Goal: Task Accomplishment & Management: Complete application form

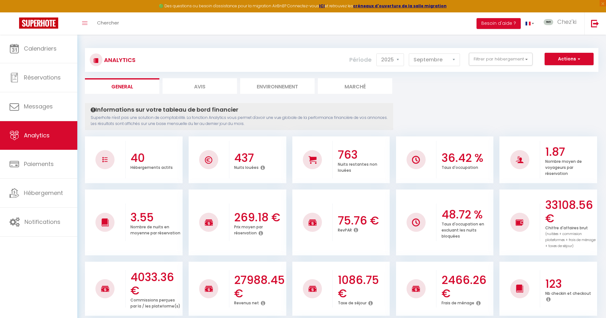
click at [24, 53] on link "Calendriers" at bounding box center [38, 48] width 77 height 29
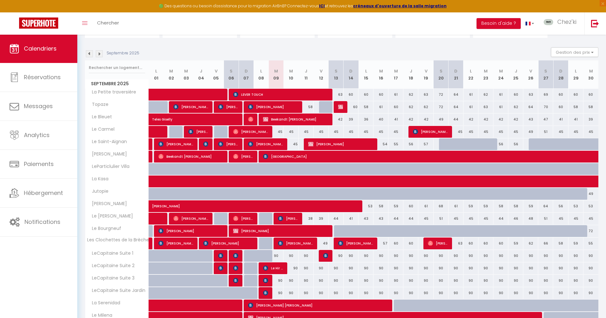
scroll to position [116, 0]
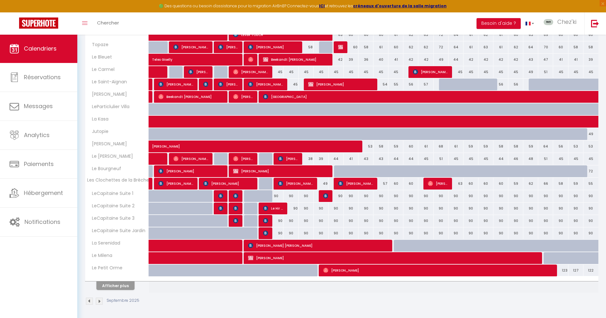
click at [118, 286] on button "Afficher plus" at bounding box center [115, 285] width 38 height 9
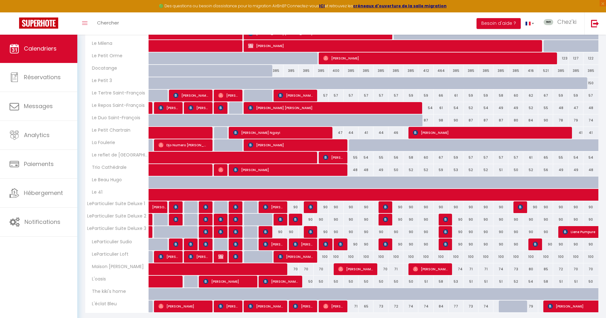
scroll to position [348, 0]
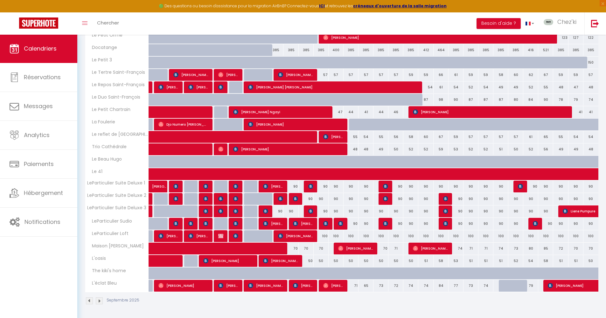
click at [302, 287] on span "[PERSON_NAME]" at bounding box center [303, 285] width 20 height 12
select select "OK"
select select "KO"
select select "0"
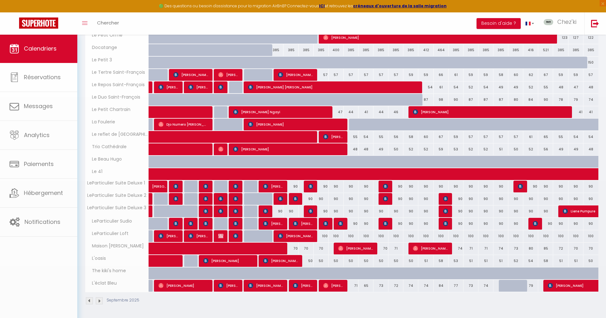
select select "1"
select select
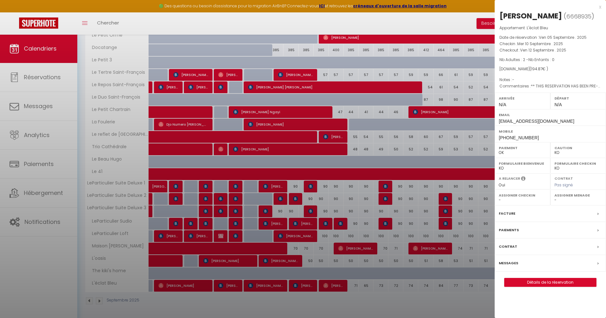
select select "22044"
select select "40773"
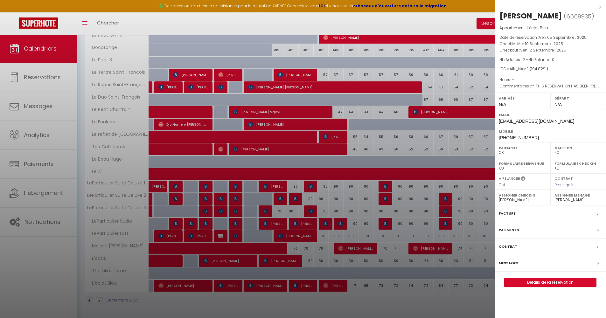
click at [288, 217] on div at bounding box center [303, 159] width 606 height 318
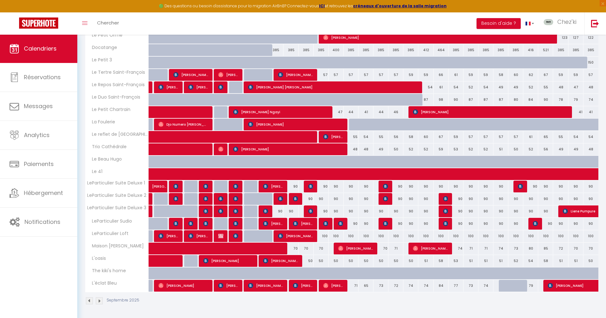
click at [304, 286] on span "[PERSON_NAME]" at bounding box center [303, 285] width 20 height 12
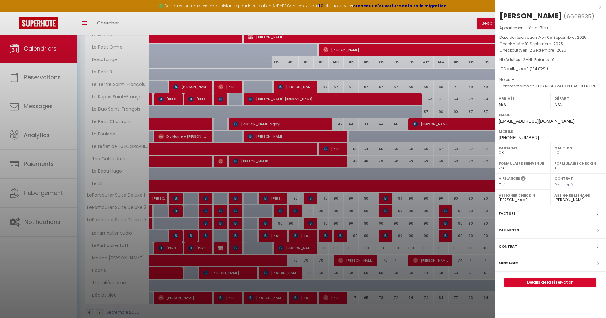
scroll to position [146, 0]
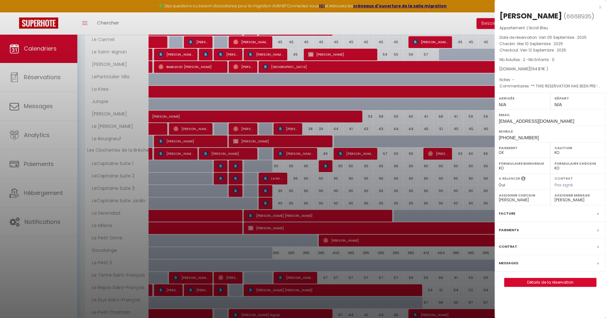
click at [284, 189] on div at bounding box center [303, 159] width 606 height 318
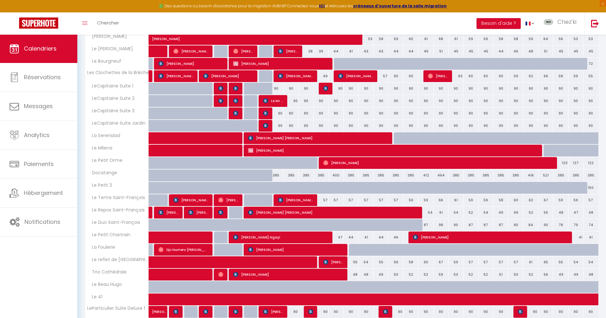
scroll to position [348, 0]
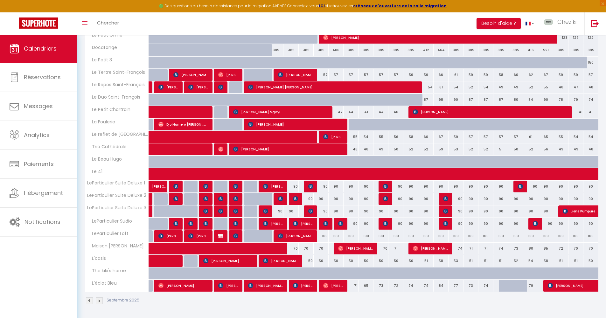
click at [325, 238] on div "100" at bounding box center [320, 236] width 15 height 12
type input "100"
select select "1"
type input "Ven 12 Septembre 2025"
type input "Sam 13 Septembre 2025"
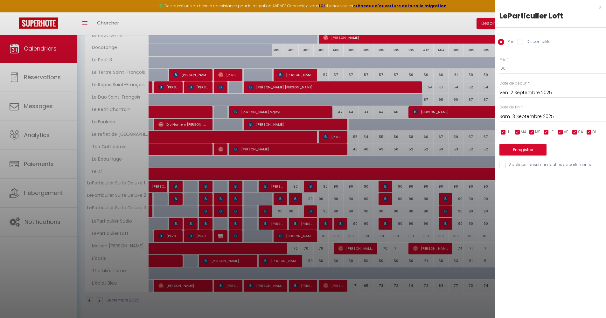
click at [543, 41] on label "Disponibilité" at bounding box center [536, 42] width 27 height 7
click at [523, 41] on input "Disponibilité" at bounding box center [520, 42] width 6 height 6
radio input "true"
radio input "false"
click at [601, 7] on div "x" at bounding box center [547, 7] width 107 height 8
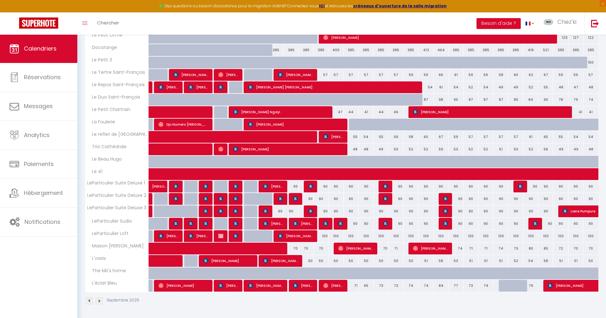
click at [321, 236] on div "100" at bounding box center [320, 236] width 15 height 12
select select "1"
type input "Ven 12 Septembre 2025"
type input "Sam 13 Septembre 2025"
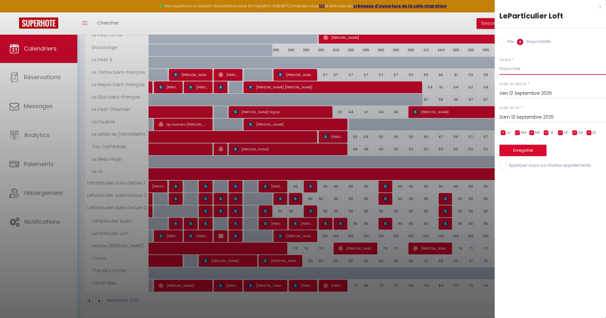
select select "0"
click at [528, 149] on button "Enregistrer" at bounding box center [522, 150] width 47 height 11
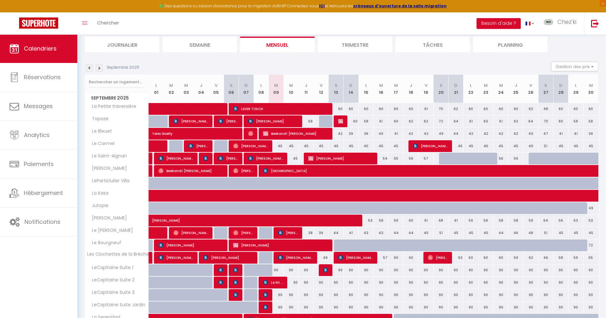
scroll to position [116, 0]
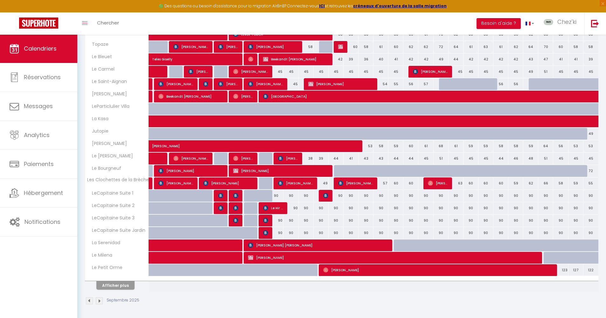
click at [115, 285] on button "Afficher plus" at bounding box center [115, 285] width 38 height 9
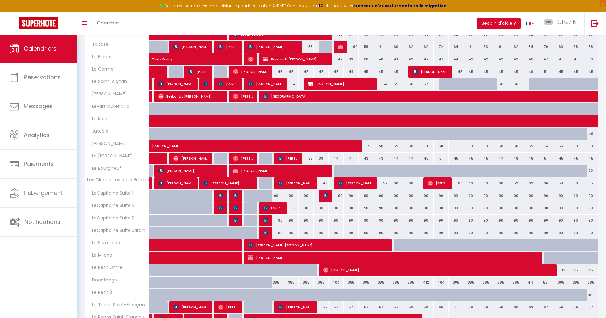
scroll to position [348, 0]
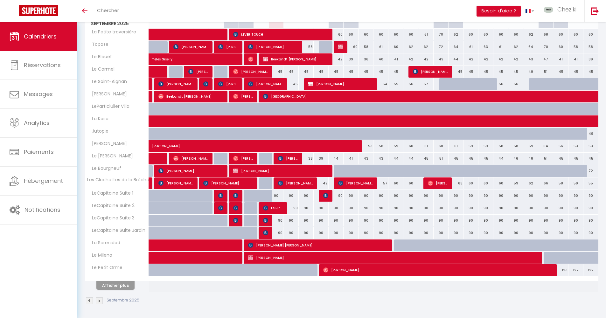
click at [121, 286] on button "Afficher plus" at bounding box center [115, 285] width 38 height 9
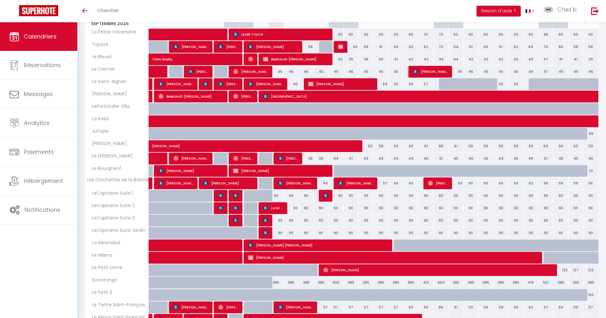
scroll to position [336, 0]
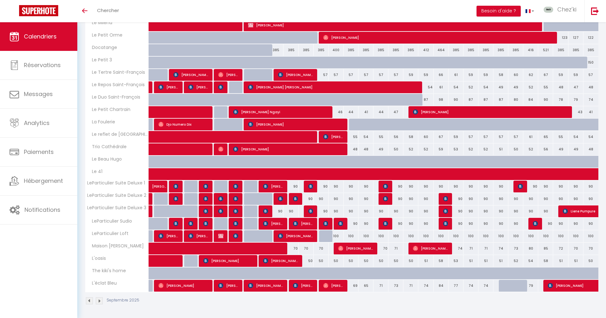
click at [341, 222] on img at bounding box center [340, 223] width 5 height 5
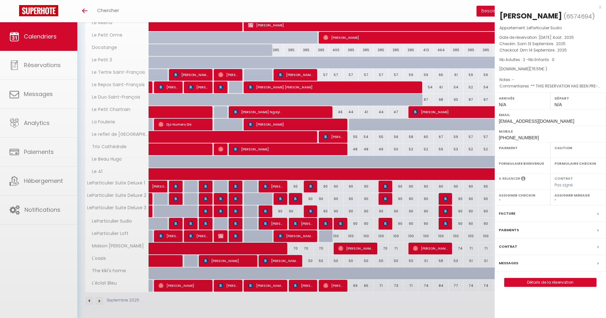
select select "OK"
select select "KO"
select select "0"
select select "1"
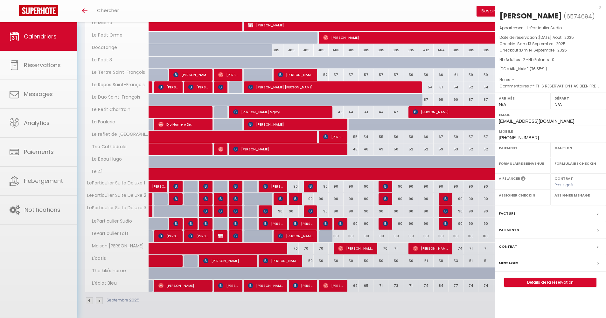
select select
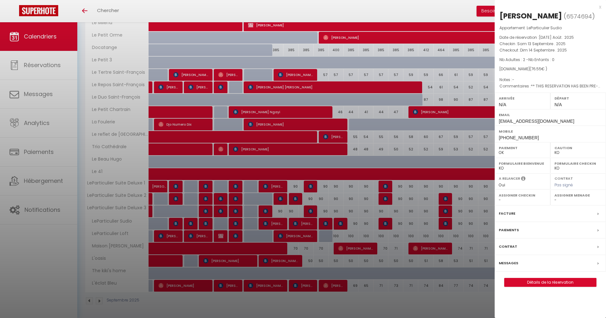
select select "22044"
click at [341, 222] on div at bounding box center [303, 159] width 606 height 318
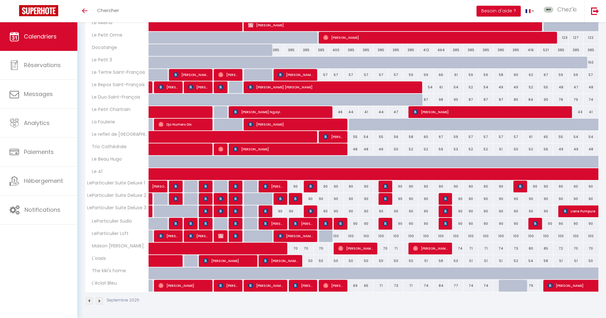
click at [302, 285] on span "[PERSON_NAME]" at bounding box center [303, 285] width 20 height 12
select select "40773"
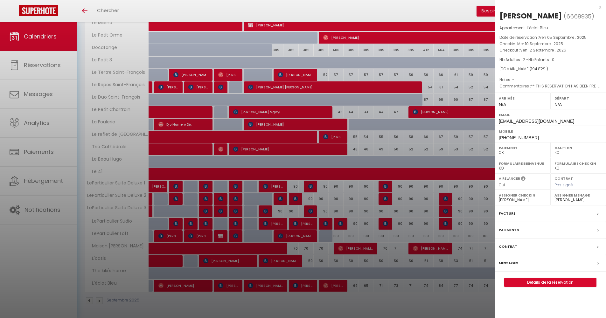
click at [510, 212] on label "Facture" at bounding box center [507, 213] width 17 height 7
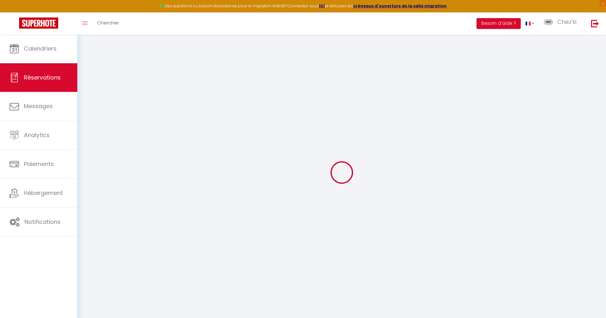
type input "Mehrez"
type input "Ouamara"
type input "[EMAIL_ADDRESS][DOMAIN_NAME]"
type input "[PHONE_NUMBER]"
type input "28000"
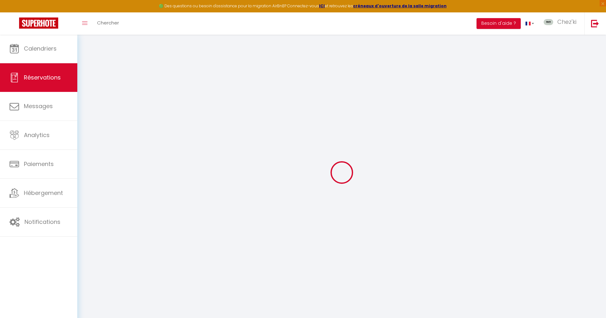
type input "[STREET_ADDRESS][PERSON_NAME]"
type input "[GEOGRAPHIC_DATA]"
select select "FR"
type input "31.86"
type input "2.73"
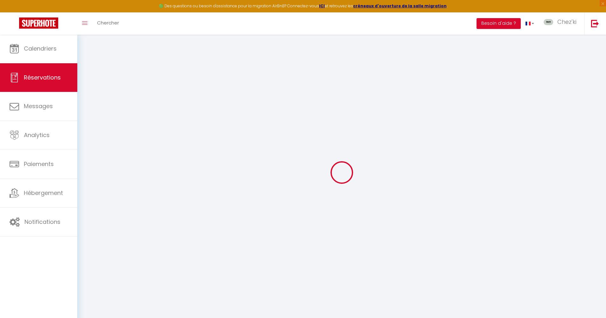
select select "50661"
select select "1"
select select
type input "2"
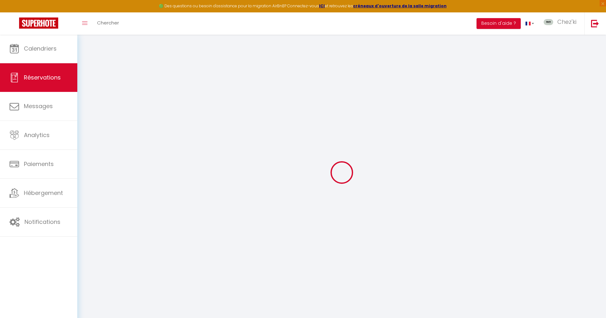
select select "12"
select select
type input "149.4"
checkbox input "false"
type input "0"
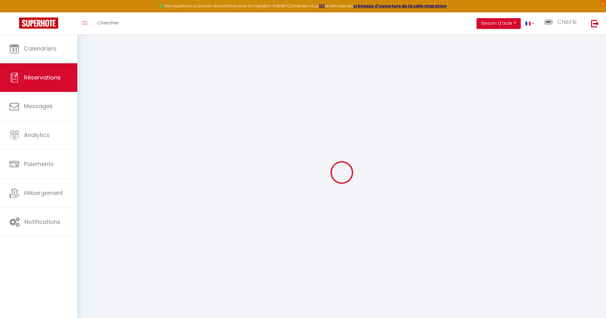
select select "2"
type input "38"
type input "0"
select select
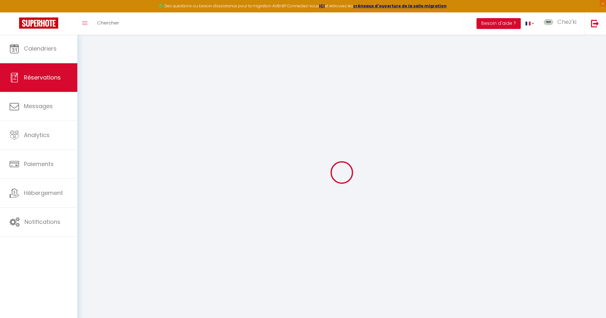
select select
select select "14"
checkbox input "false"
select select
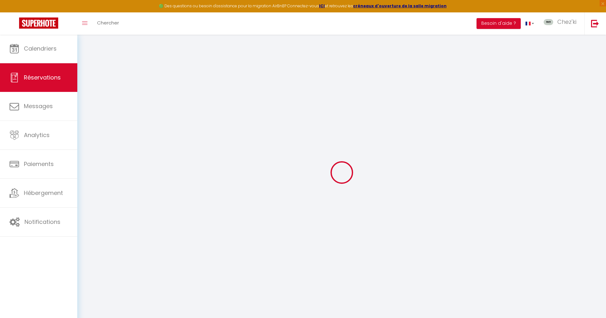
checkbox input "false"
select select
checkbox input "false"
select select
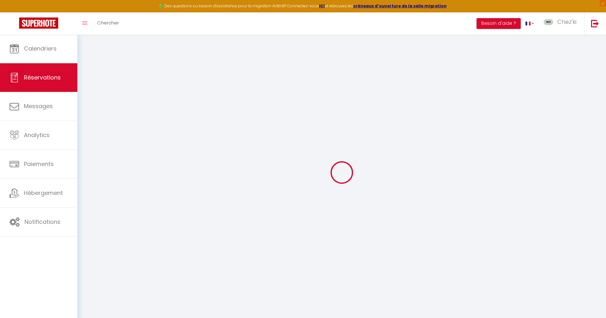
select select
checkbox input "false"
type textarea "** THIS RESERVATION HAS BEEN PRE-PAID ** Reservation has a cancellation grace p…"
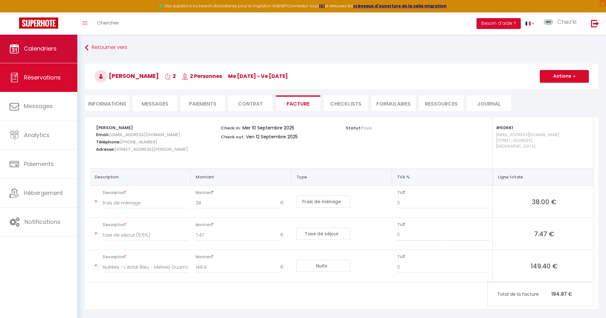
click at [40, 47] on span "Calendriers" at bounding box center [40, 49] width 33 height 8
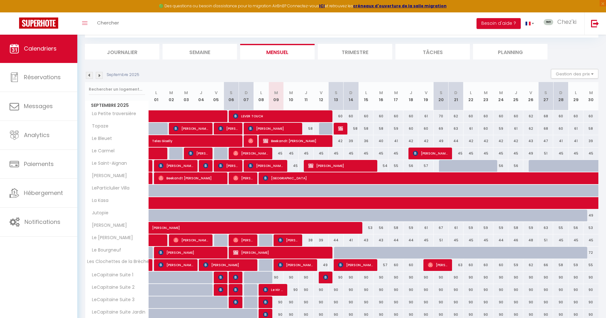
scroll to position [116, 0]
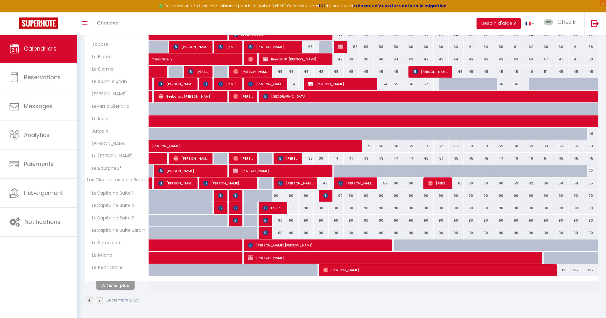
click at [120, 285] on button "Afficher plus" at bounding box center [115, 285] width 38 height 9
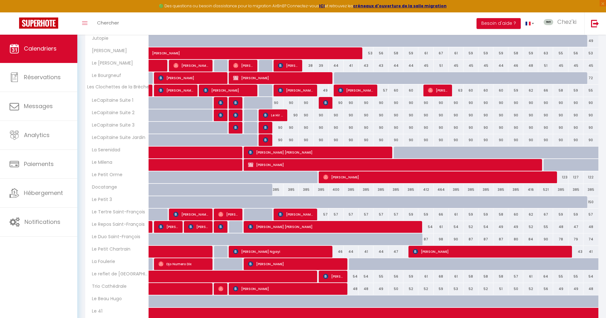
scroll to position [255, 0]
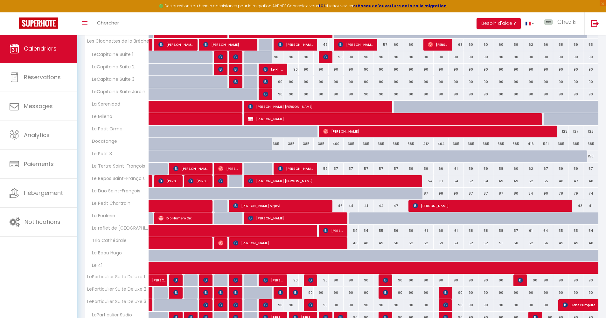
click at [303, 244] on span "[PERSON_NAME]" at bounding box center [288, 243] width 110 height 12
select select "OK"
select select "KO"
select select "1"
select select "0"
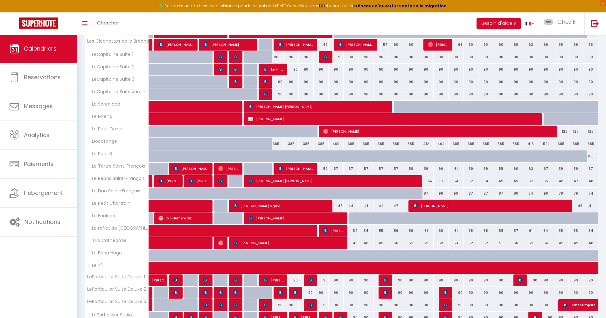
select select "1"
select select
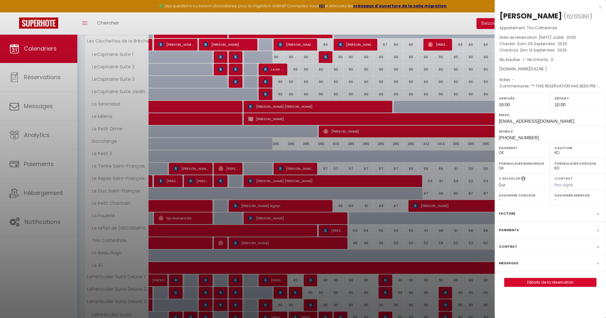
select select "22044"
select select "40773"
click at [353, 183] on div at bounding box center [303, 159] width 606 height 318
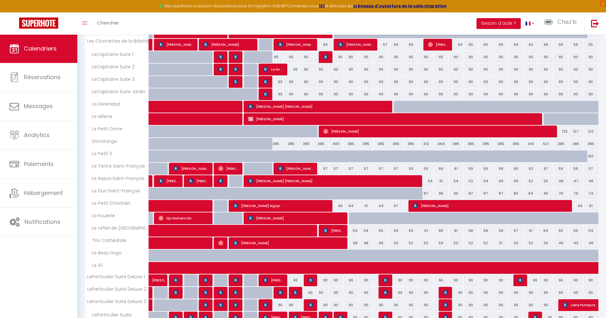
click at [353, 231] on div "54" at bounding box center [350, 231] width 15 height 12
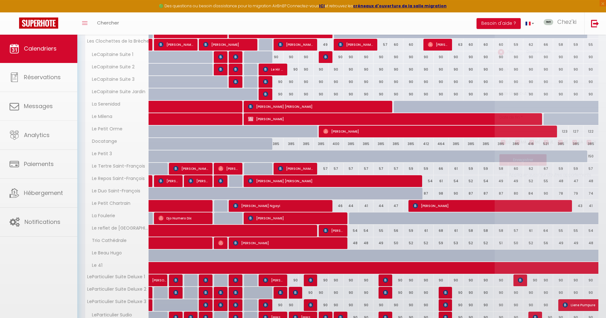
type input "54"
type input "Dim 14 Septembre 2025"
type input "Lun 15 Septembre 2025"
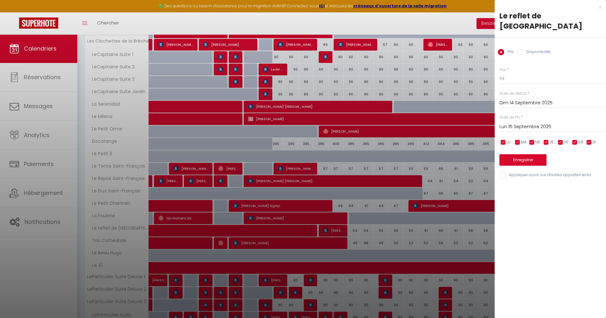
click at [396, 234] on div at bounding box center [303, 159] width 606 height 318
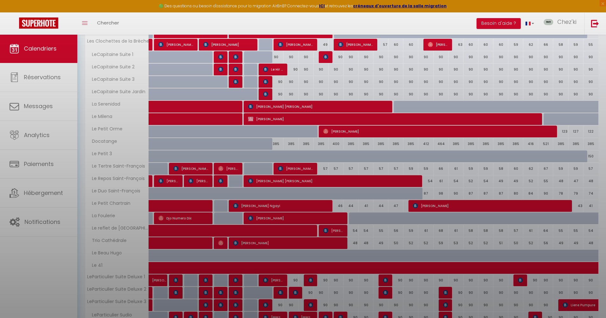
select select
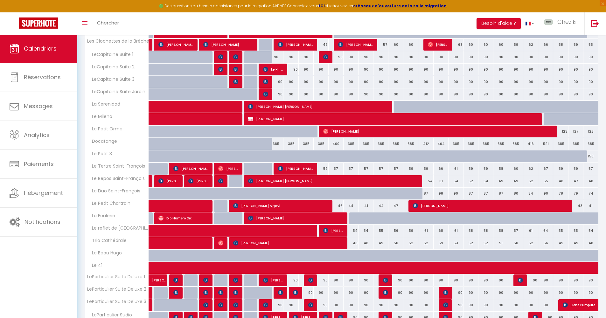
click at [368, 231] on div "54" at bounding box center [365, 231] width 15 height 12
type input "54"
select select "1"
type input "Lun 15 Septembre 2025"
type input "[DATE] Septembre 2025"
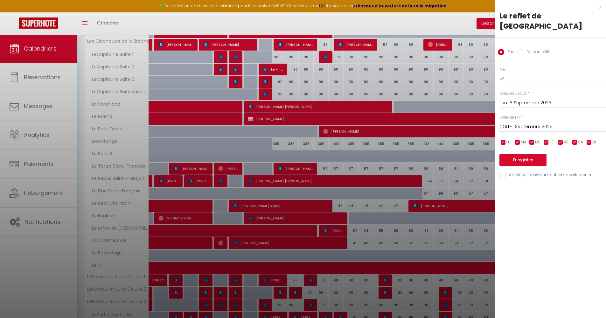
click at [539, 49] on label "Disponibilité" at bounding box center [536, 52] width 27 height 7
click at [523, 49] on input "Disponibilité" at bounding box center [520, 52] width 6 height 6
radio input "true"
radio input "false"
select select "0"
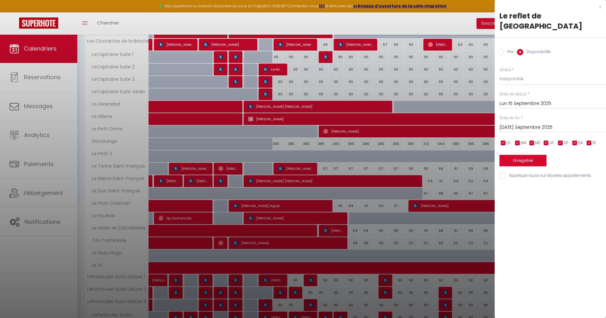
click at [535, 123] on input "[DATE] Septembre 2025" at bounding box center [552, 127] width 107 height 8
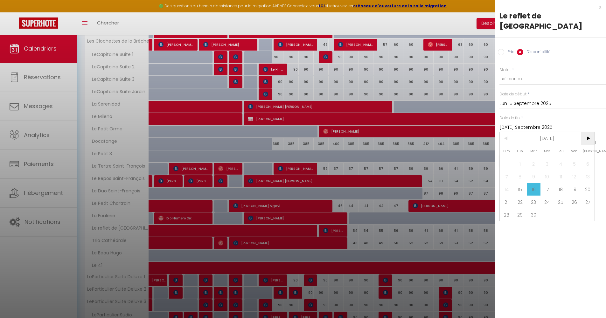
click at [591, 132] on span ">" at bounding box center [588, 138] width 14 height 13
click at [574, 157] on span "3" at bounding box center [574, 163] width 14 height 13
type input "Ven 03 Octobre 2025"
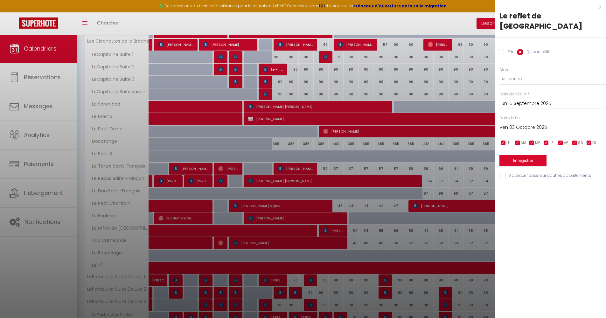
click at [528, 155] on button "Enregistrer" at bounding box center [522, 160] width 47 height 11
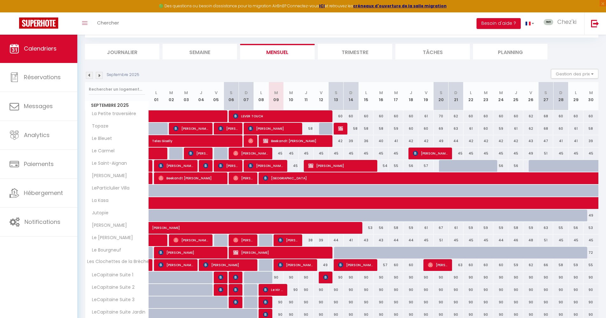
scroll to position [116, 0]
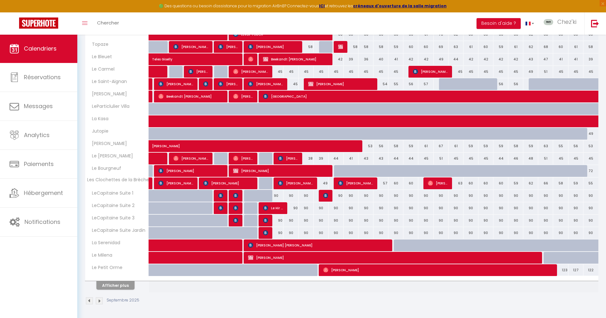
click at [114, 283] on button "Afficher plus" at bounding box center [115, 285] width 38 height 9
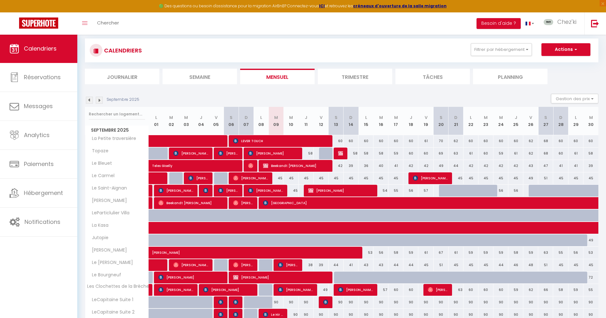
scroll to position [306, 0]
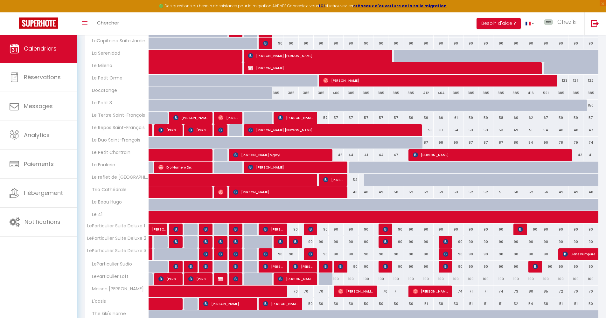
click at [337, 180] on span "[PERSON_NAME]" at bounding box center [333, 180] width 20 height 12
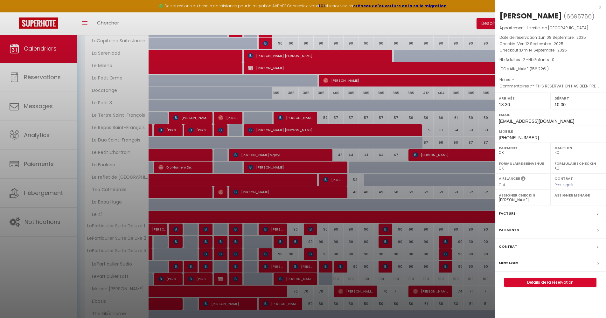
click at [337, 180] on div at bounding box center [303, 159] width 606 height 318
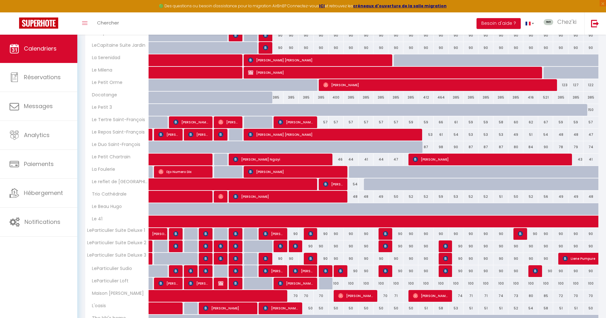
scroll to position [348, 0]
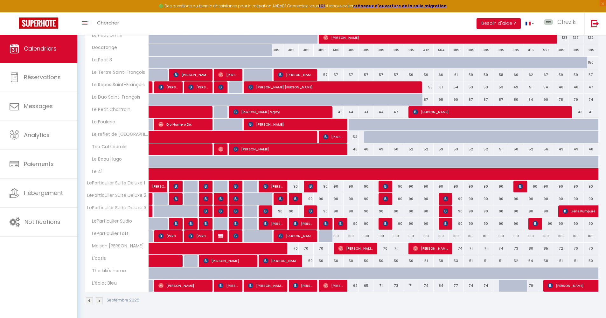
click at [302, 235] on span "[PERSON_NAME]" at bounding box center [295, 236] width 35 height 12
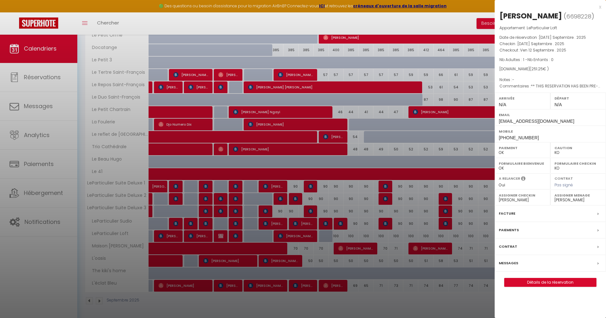
click at [300, 279] on div at bounding box center [303, 159] width 606 height 318
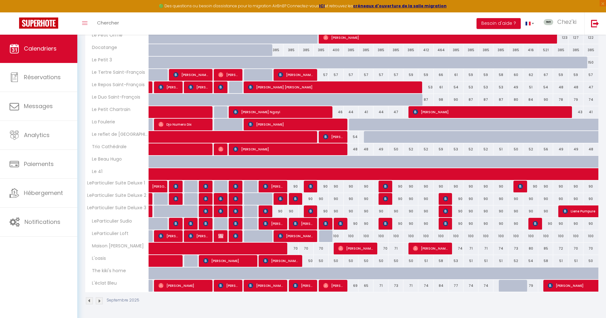
click at [304, 283] on span "[PERSON_NAME]" at bounding box center [303, 285] width 20 height 12
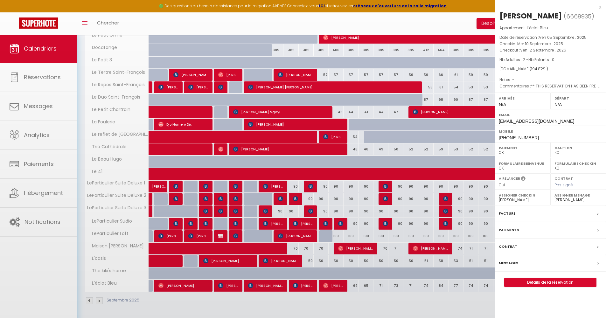
select select "40773"
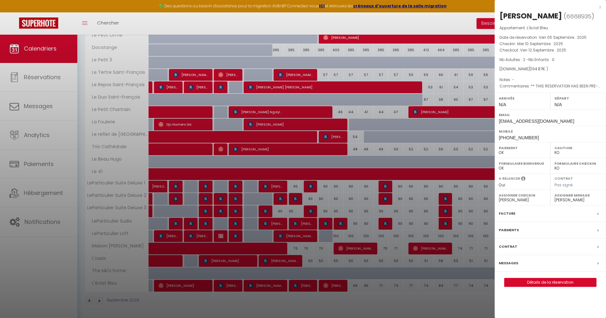
click at [511, 262] on label "Messages" at bounding box center [508, 263] width 19 height 7
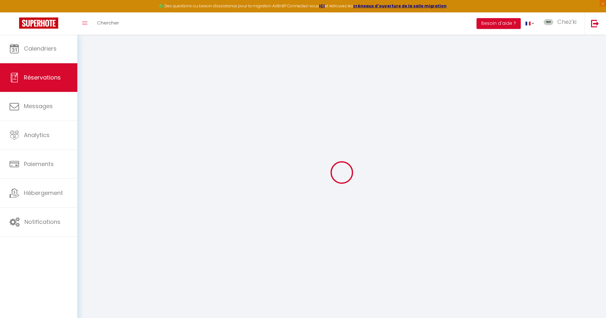
select select
checkbox input "false"
type textarea "** THIS RESERVATION HAS BEEN PRE-PAID ** Reservation has a cancellation grace p…"
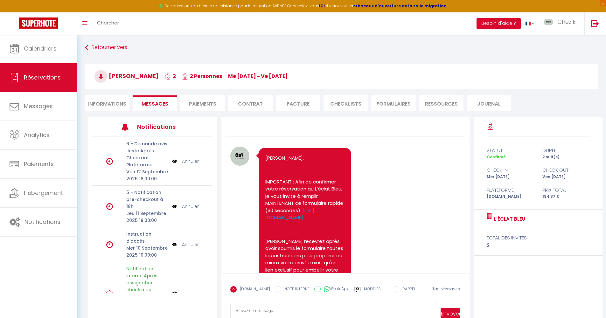
scroll to position [104, 0]
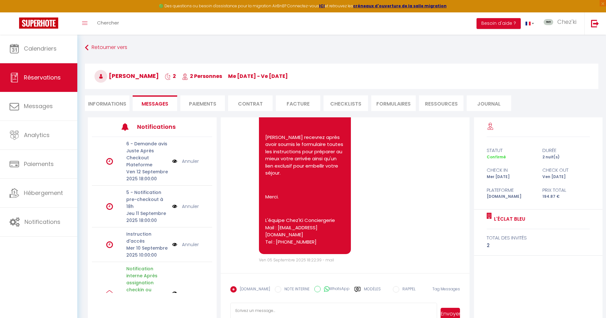
click at [114, 107] on li "Informations" at bounding box center [107, 103] width 45 height 16
select select
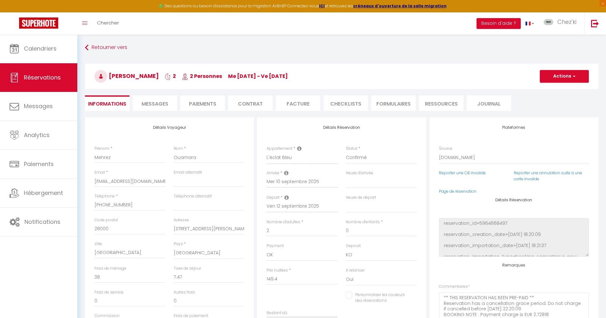
click at [560, 76] on button "Actions" at bounding box center [564, 76] width 49 height 13
click at [556, 98] on link "Dupliquer" at bounding box center [558, 98] width 50 height 8
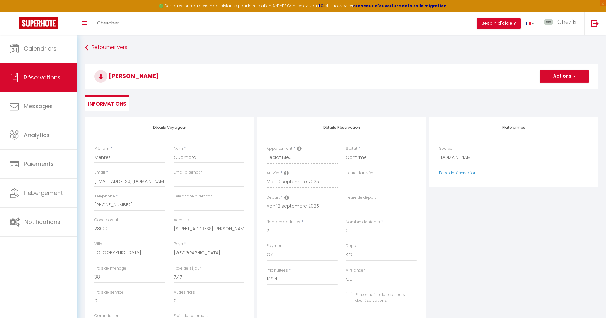
type input "0"
select select
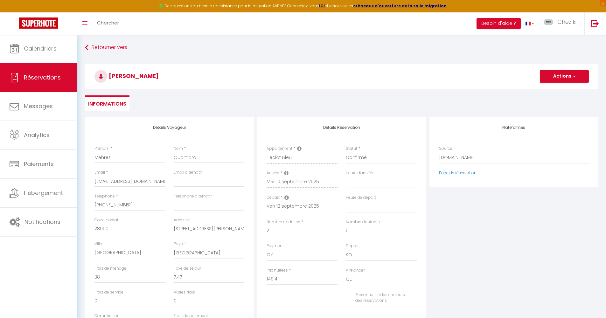
select select
type input "Invalid Dateundefined"
select select
checkbox input "false"
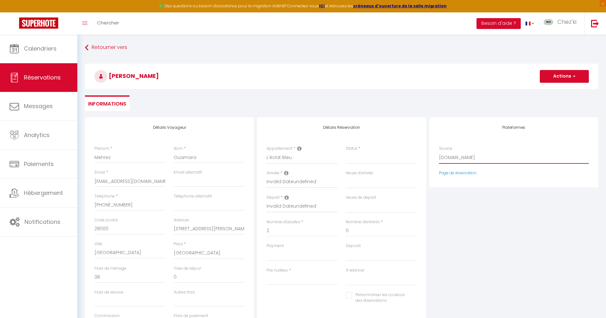
select select "54"
select select
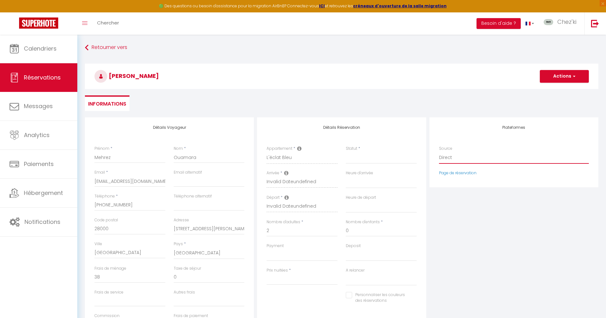
select select
checkbox input "false"
select select "1"
select select
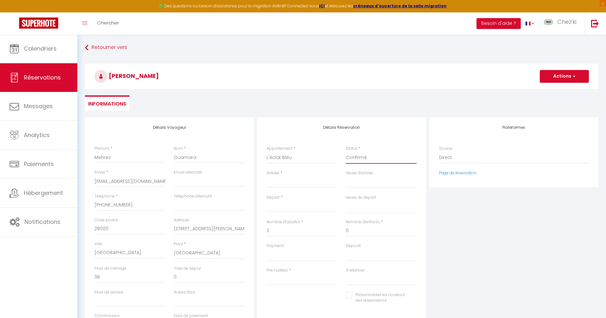
select select
checkbox input "false"
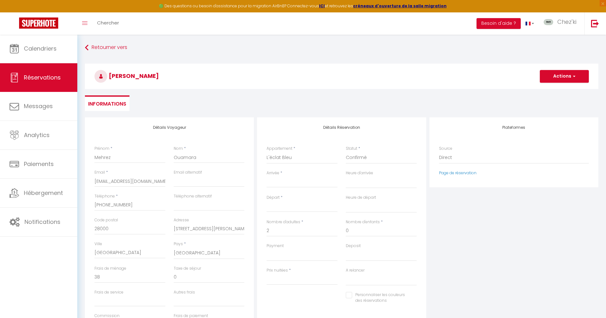
click at [289, 177] on div "< [DATE] > Dim Lun Mar Mer Jeu Ven Sam 1 2 3 4 5 6 7 8 9 10 11 12 13 14 15 16 1…" at bounding box center [301, 181] width 71 height 11
click at [289, 183] on input "Arrivée" at bounding box center [301, 182] width 71 height 8
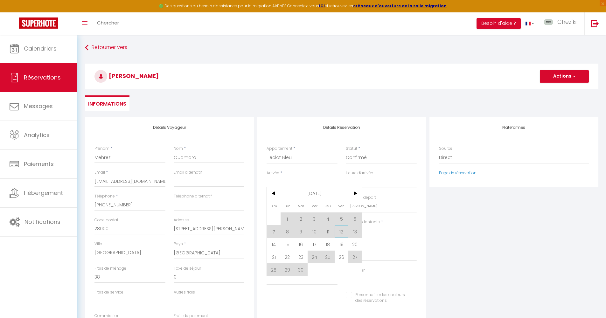
click at [341, 233] on span "12" at bounding box center [341, 231] width 14 height 13
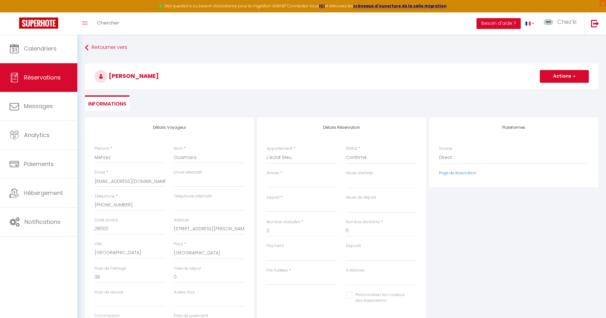
select select
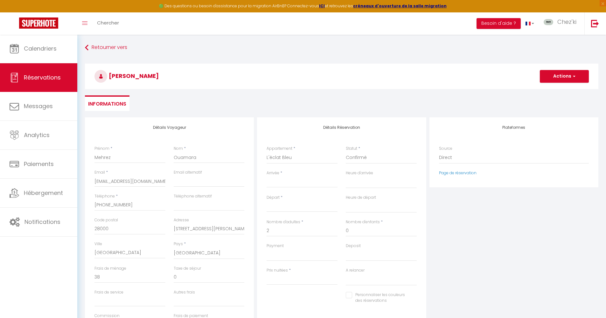
checkbox input "false"
type input "Ven 12 Septembre 2025"
type input "Sam 13 Septembre 2025"
click at [280, 282] on input "Prix nuitées" at bounding box center [301, 278] width 71 height 11
type input "7"
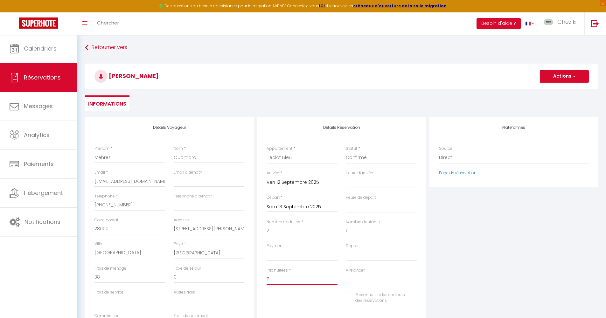
select select
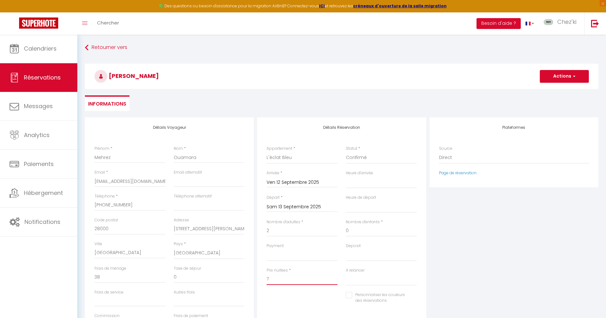
checkbox input "false"
type input "75"
select select
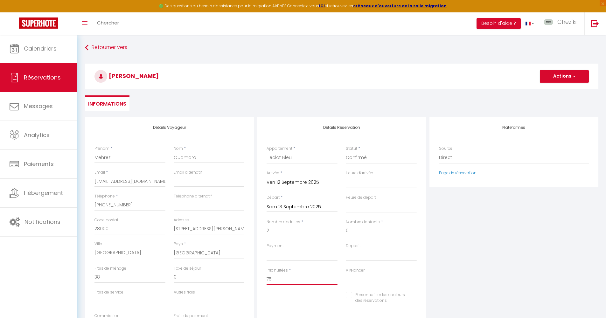
select select
checkbox input "false"
type input "75,"
select select
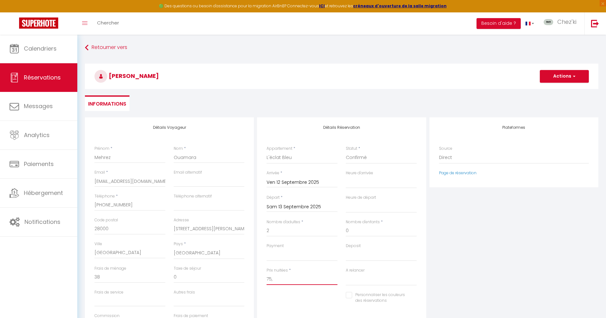
select select
checkbox input "false"
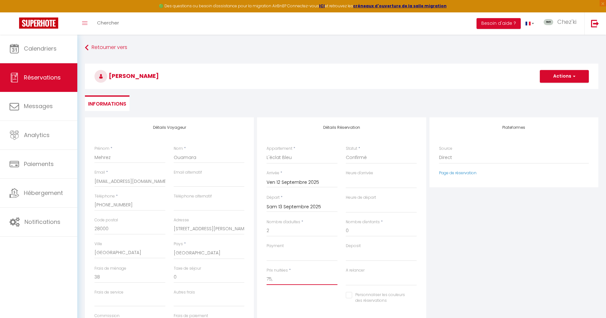
type input "75,8"
select select
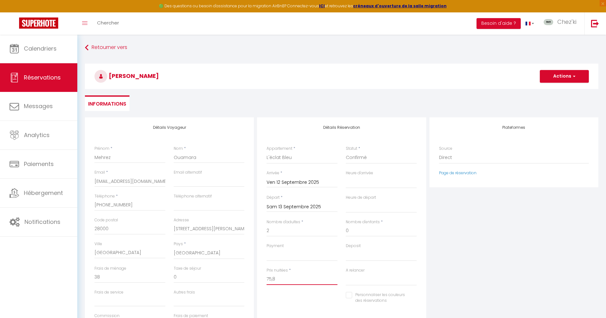
select select
checkbox input "false"
type input "75,85"
select select
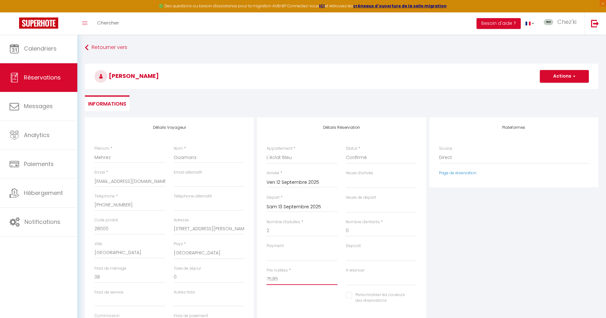
select select
checkbox input "false"
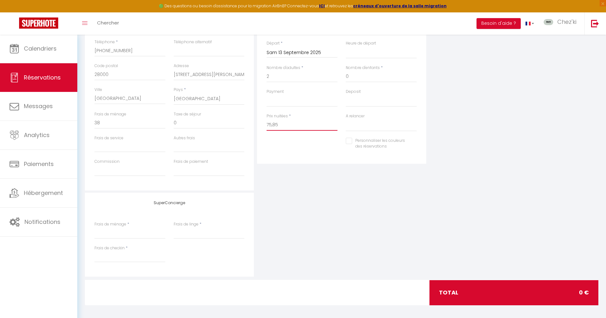
click at [273, 124] on input "75,85" at bounding box center [301, 124] width 71 height 11
type input "7585"
select select
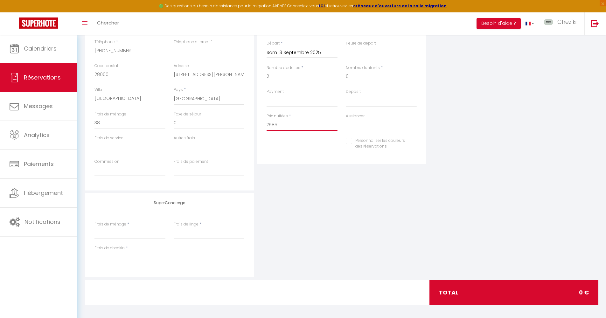
select select
checkbox input "false"
type input "75.85"
select select
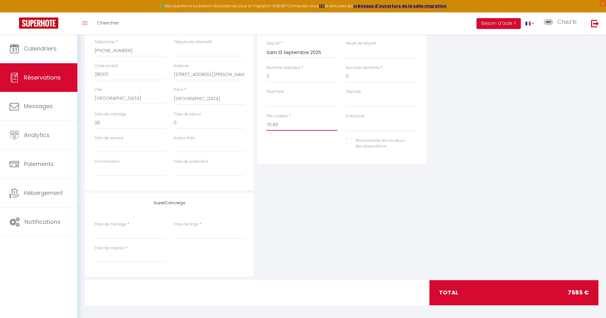
select select
checkbox input "false"
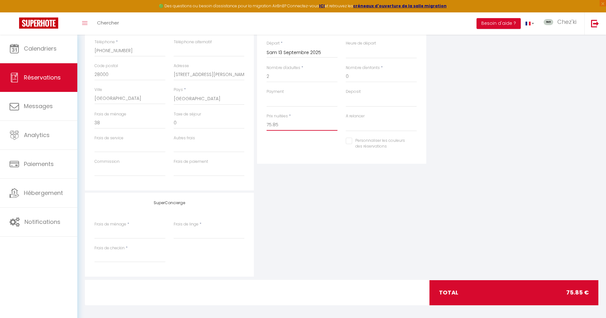
type input "75.85"
type input "0"
select select
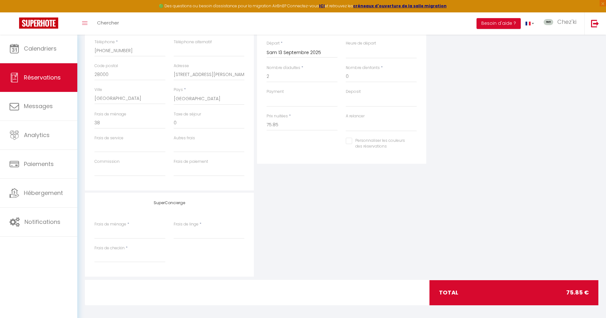
select select
checkbox input "false"
click at [412, 177] on div "Détails Réservation Appartement * La Petite traversière Le Tertre [GEOGRAPHIC_D…" at bounding box center [341, 76] width 172 height 227
select select "12"
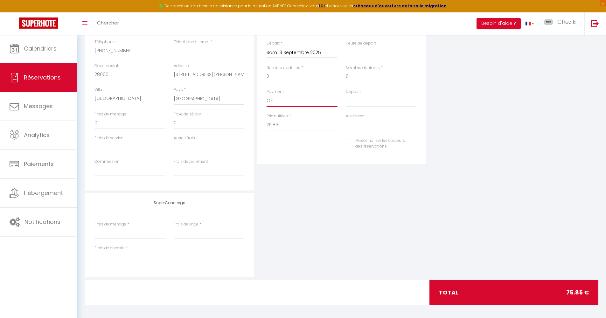
select select
checkbox input "false"
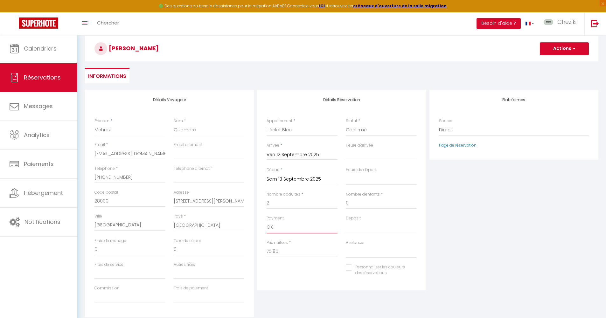
scroll to position [0, 0]
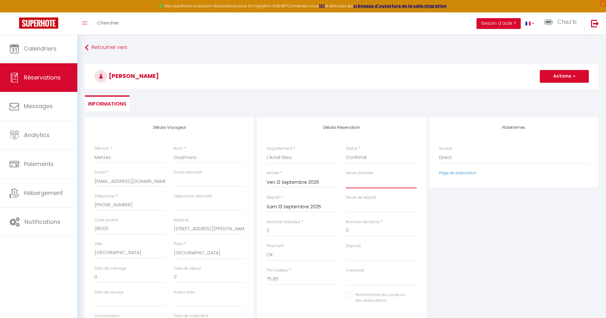
select select "16:00"
select select
checkbox input "false"
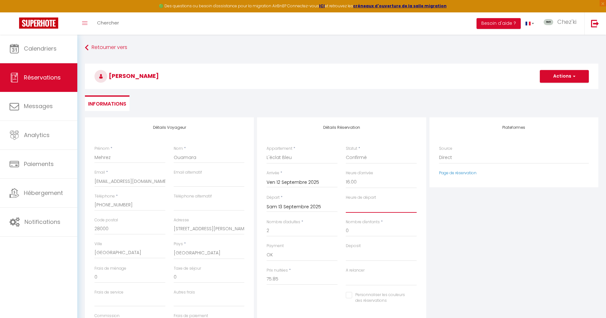
select select "11:00"
select select
checkbox input "false"
select select "55144"
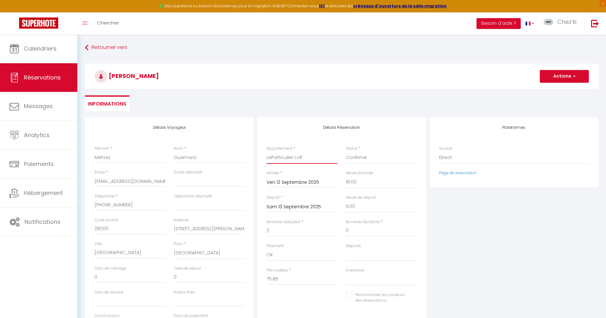
select select
checkbox input "false"
select select
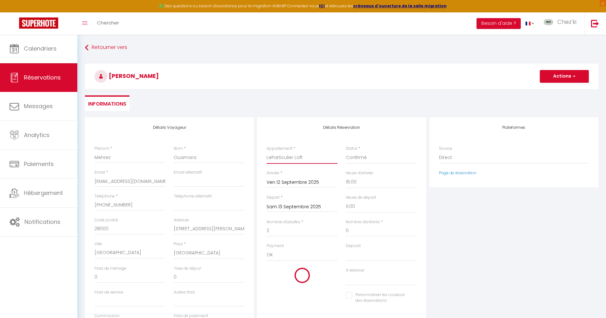
checkbox input "false"
select select
type input "0"
select select
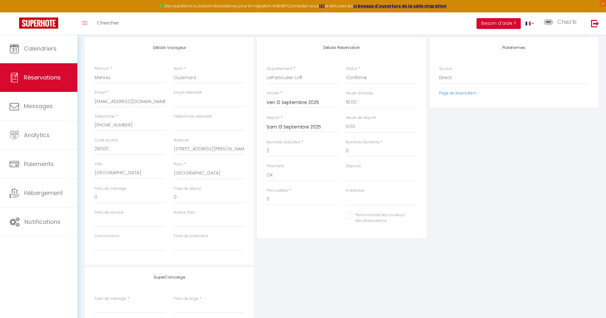
scroll to position [89, 0]
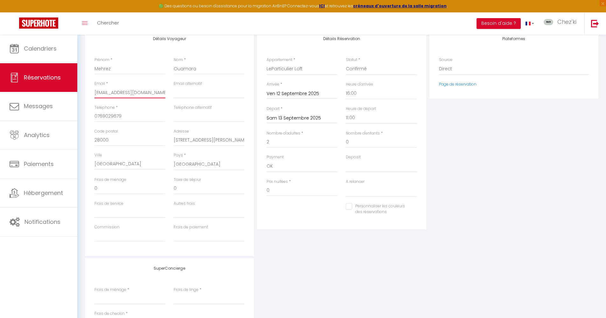
click at [136, 90] on input "[EMAIL_ADDRESS][DOMAIN_NAME]" at bounding box center [129, 92] width 71 height 11
paste input "[EMAIL_ADDRESS]"
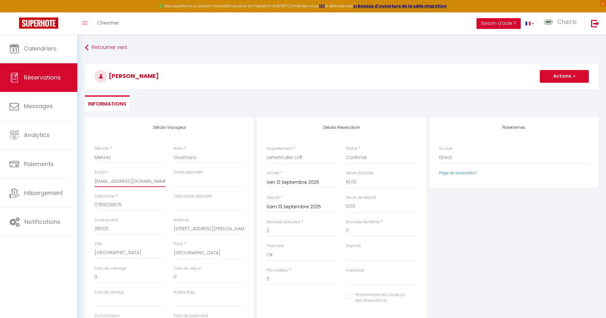
scroll to position [154, 0]
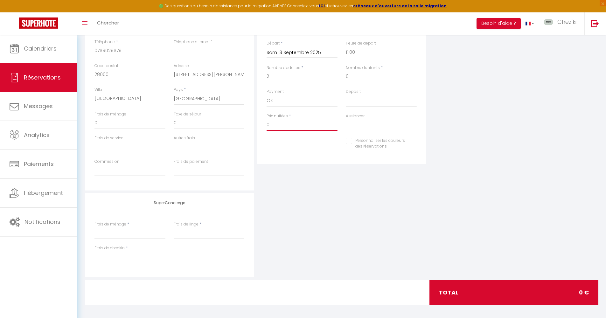
click at [300, 129] on input "0" at bounding box center [301, 124] width 71 height 11
click at [300, 124] on input "0" at bounding box center [301, 124] width 71 height 11
click at [275, 123] on input "75<;85" at bounding box center [301, 124] width 71 height 11
click at [516, 203] on div "SuperConcierge Frais de ménage * Frais de linge * Frais de checkin *" at bounding box center [341, 235] width 516 height 84
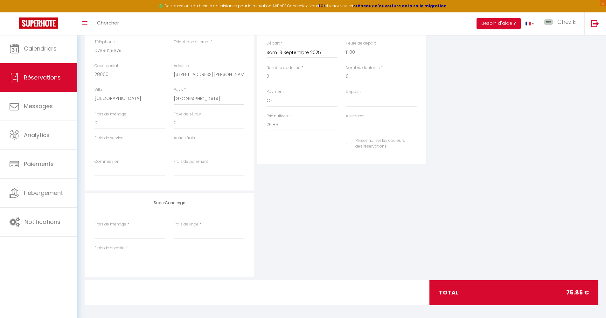
scroll to position [0, 0]
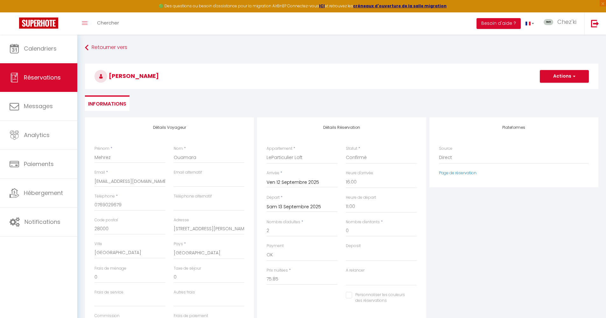
click at [559, 79] on button "Actions" at bounding box center [564, 76] width 49 height 13
click at [552, 88] on link "Enregistrer" at bounding box center [558, 90] width 50 height 8
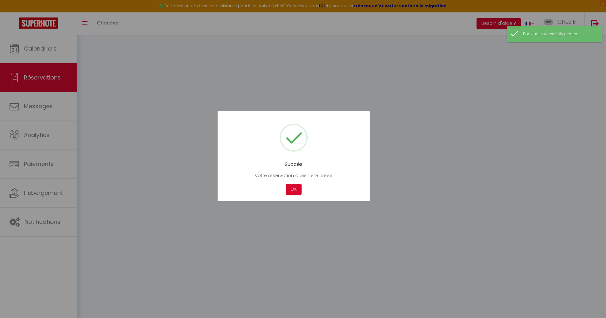
click at [294, 195] on div "Succès Votre réservation a bien été créée Not valid Cancel OK" at bounding box center [293, 156] width 152 height 90
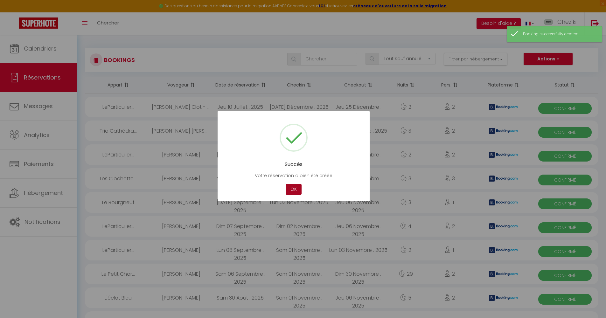
click at [289, 186] on button "OK" at bounding box center [294, 189] width 16 height 11
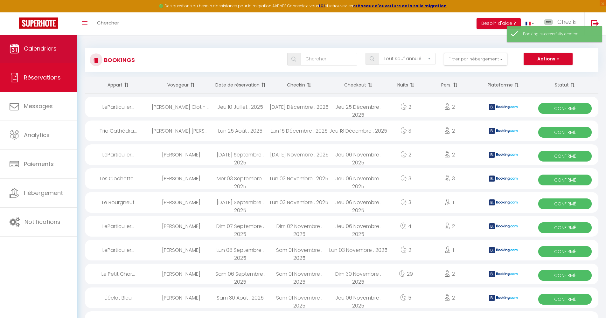
click at [27, 43] on link "Calendriers" at bounding box center [38, 48] width 77 height 29
